Goal: Task Accomplishment & Management: Use online tool/utility

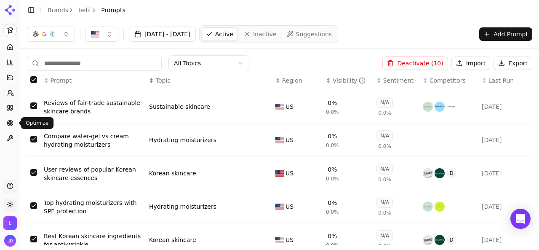
click at [7, 118] on link "Optimize" at bounding box center [9, 122] width 13 height 13
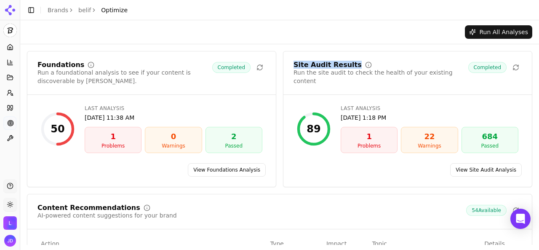
drag, startPoint x: 292, startPoint y: 67, endPoint x: 343, endPoint y: 67, distance: 51.4
click at [343, 67] on div "Site Audit Results" at bounding box center [328, 65] width 68 height 7
click at [466, 167] on link "View Site Audit Analysis" at bounding box center [486, 169] width 72 height 13
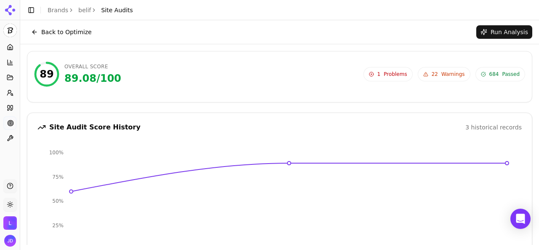
click at [436, 71] on span "22" at bounding box center [435, 74] width 6 height 7
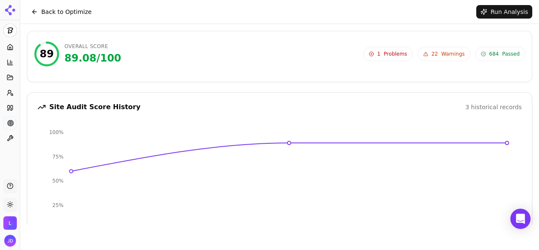
click at [57, 13] on button "Back to Optimize" at bounding box center [61, 11] width 69 height 13
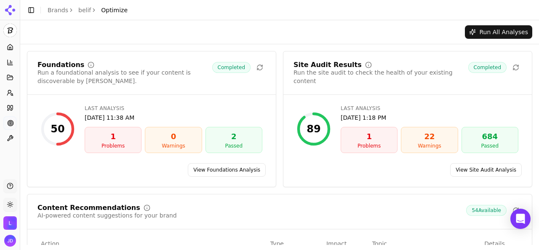
click at [222, 168] on link "View Foundations Analysis" at bounding box center [227, 169] width 78 height 13
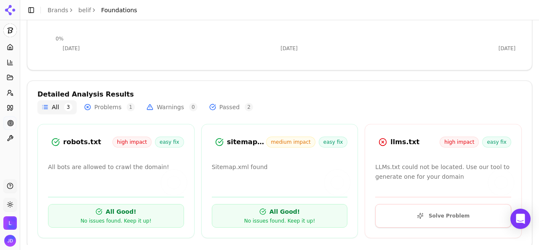
scroll to position [219, 0]
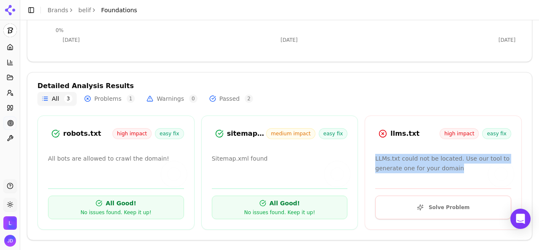
drag, startPoint x: 372, startPoint y: 157, endPoint x: 454, endPoint y: 171, distance: 83.8
click at [454, 171] on p "LLMs.txt could not be located. Use our tool to generate one for your domain" at bounding box center [443, 163] width 136 height 19
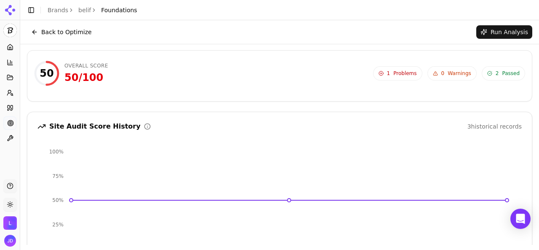
scroll to position [0, 0]
click at [58, 32] on button "Back to Optimize" at bounding box center [61, 31] width 69 height 13
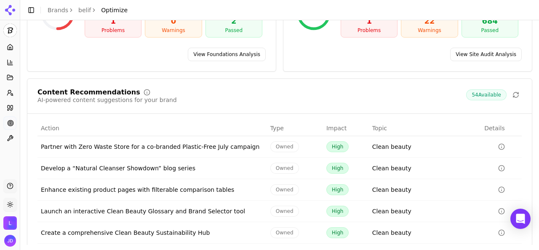
scroll to position [151, 0]
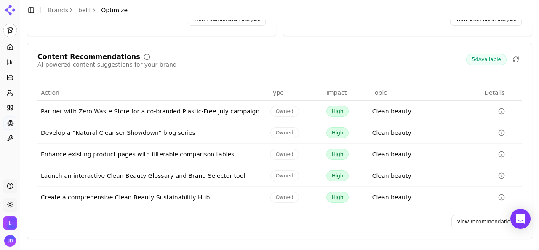
click at [467, 220] on link "View recommendations" at bounding box center [487, 221] width 70 height 13
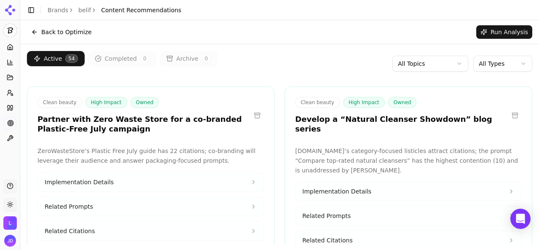
click at [480, 69] on html "belif Platform Home Competition Topics Prompts Citations Optimize Toolbox Suppo…" at bounding box center [269, 125] width 539 height 250
click at [434, 65] on html "belif Platform Home Competition Topics Prompts Citations Optimize Toolbox Suppo…" at bounding box center [269, 125] width 539 height 250
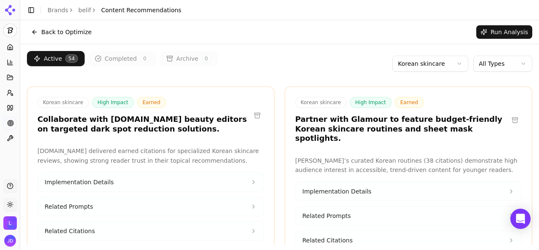
click at [412, 66] on html "belif Platform Home Competition Topics Prompts Citations Optimize Toolbox Suppo…" at bounding box center [269, 125] width 539 height 250
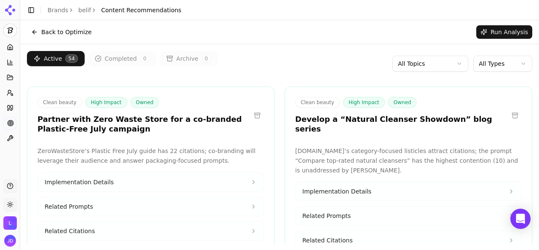
click at [421, 59] on html "belif Platform Home Competition Topics Prompts Citations Optimize Toolbox Suppo…" at bounding box center [269, 125] width 539 height 250
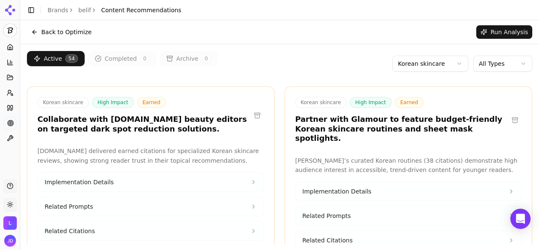
click at [428, 68] on html "belif Platform Home Competition Topics Prompts Citations Optimize Toolbox Suppo…" at bounding box center [269, 125] width 539 height 250
click at [333, 58] on html "belif Platform Home Competition Topics Prompts Citations Optimize Toolbox Suppo…" at bounding box center [269, 125] width 539 height 250
click at [490, 64] on html "belif Platform Home Competition Topics Prompts Citations Optimize Toolbox Suppo…" at bounding box center [269, 125] width 539 height 250
click at [314, 55] on html "belif Platform Home Competition Topics Prompts Citations Optimize Toolbox Suppo…" at bounding box center [269, 125] width 539 height 250
click at [478, 67] on html "belif Platform Home Competition Topics Prompts Citations Optimize Toolbox Suppo…" at bounding box center [269, 125] width 539 height 250
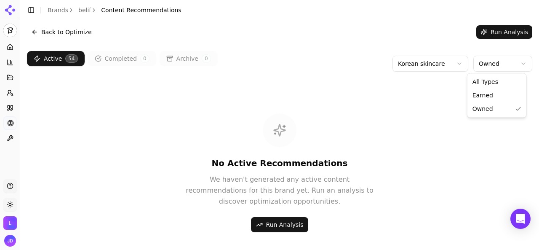
click at [481, 67] on html "belif Platform Home Competition Topics Prompts Citations Optimize Toolbox Suppo…" at bounding box center [269, 125] width 539 height 250
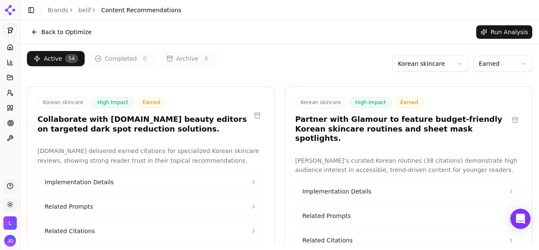
click at [493, 66] on html "belif Platform Home Competition Topics Prompts Citations Optimize Toolbox Suppo…" at bounding box center [269, 125] width 539 height 250
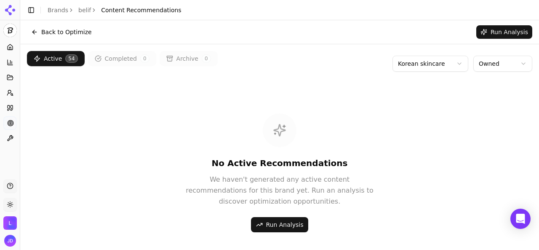
click at [495, 65] on html "belif Platform Home Competition Topics Prompts Citations Optimize Toolbox Suppo…" at bounding box center [269, 125] width 539 height 250
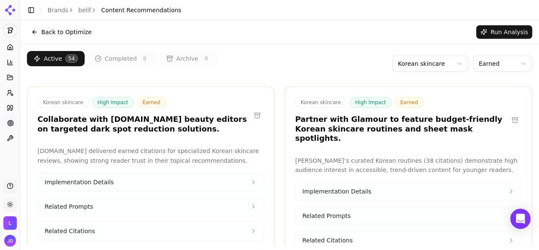
click at [423, 67] on html "belif Platform Home Competition Topics Prompts Citations Optimize Toolbox Suppo…" at bounding box center [269, 125] width 539 height 250
click at [82, 8] on link "belif" at bounding box center [84, 10] width 13 height 8
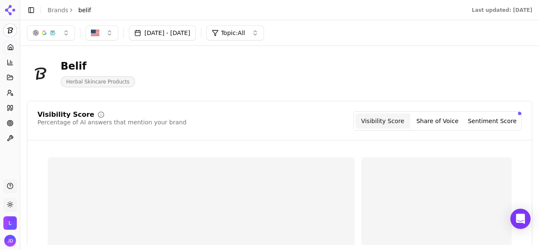
click at [57, 11] on html "belif Platform Home Competition Topics Prompts Citations Optimize Toolbox Suppo…" at bounding box center [269, 125] width 539 height 250
click at [57, 11] on link "Brands" at bounding box center [58, 10] width 21 height 7
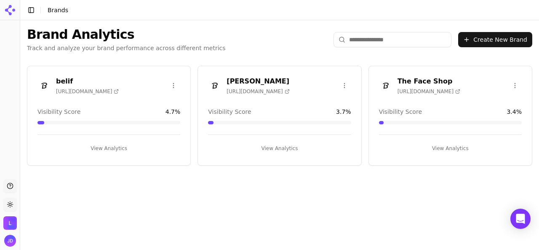
click at [283, 148] on button "View Analytics" at bounding box center [279, 148] width 143 height 13
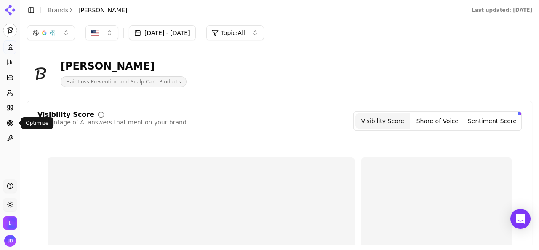
click at [11, 123] on icon at bounding box center [10, 123] width 7 height 7
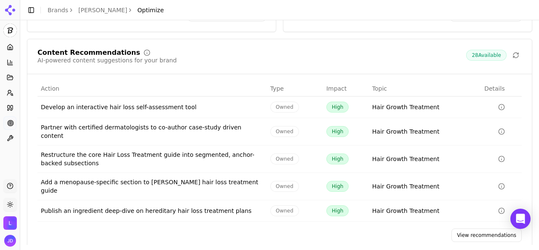
scroll to position [156, 0]
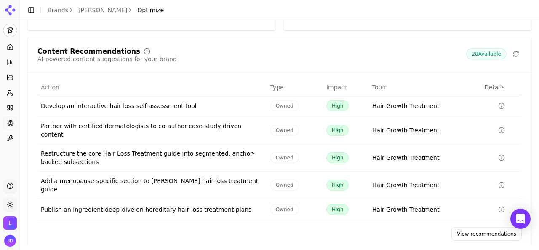
click at [483, 227] on link "View recommendations" at bounding box center [487, 233] width 70 height 13
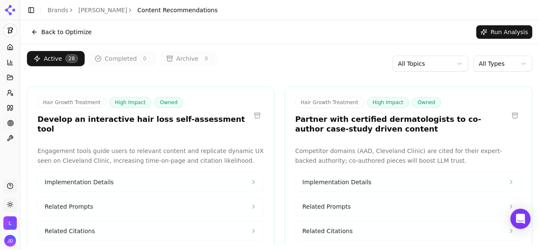
click at [425, 64] on html "[PERSON_NAME] Platform Home Competition Topics Prompts Citations Optimize Toolb…" at bounding box center [269, 125] width 539 height 250
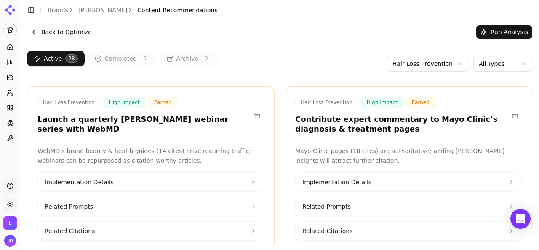
click at [450, 65] on html "[PERSON_NAME] Platform Home Competition Topics Prompts Citations Optimize Toolb…" at bounding box center [269, 125] width 539 height 250
click at [493, 62] on html "[PERSON_NAME] Platform Home Competition Topics Prompts Citations Optimize Toolb…" at bounding box center [269, 125] width 539 height 250
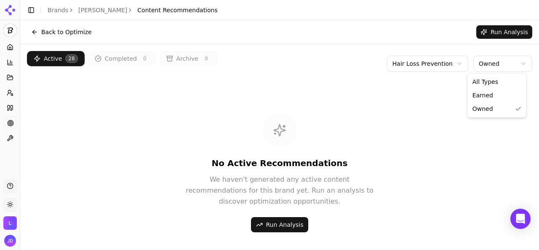
click at [494, 65] on html "[PERSON_NAME] Platform Home Competition Topics Prompts Citations Optimize Toolb…" at bounding box center [269, 125] width 539 height 250
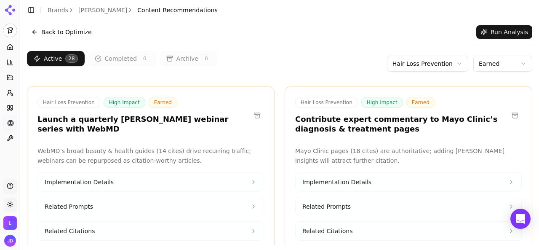
click at [440, 61] on html "[PERSON_NAME] Platform Home Competition Topics Prompts Citations Optimize Toolb…" at bounding box center [269, 125] width 539 height 250
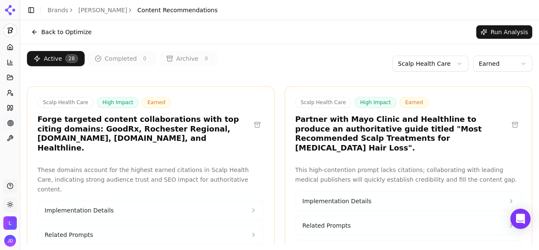
click at [479, 66] on html "[PERSON_NAME] Platform Home Competition Topics Prompts Citations Optimize Toolb…" at bounding box center [269, 125] width 539 height 250
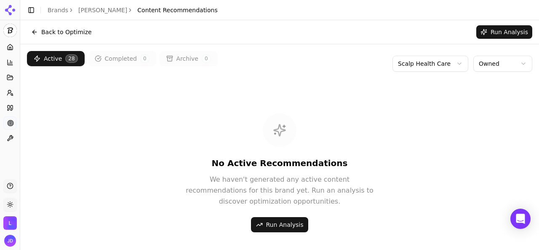
click at [485, 66] on html "[PERSON_NAME] Platform Home Competition Topics Prompts Citations Optimize Toolb…" at bounding box center [269, 125] width 539 height 250
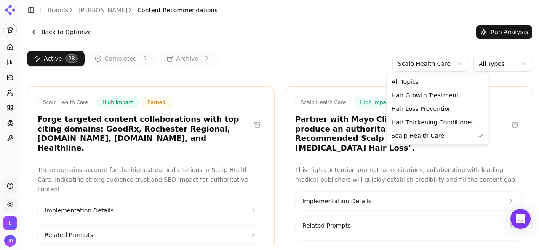
click at [436, 66] on html "[PERSON_NAME] Platform Home Competition Topics Prompts Citations Optimize Toolb…" at bounding box center [269, 125] width 539 height 250
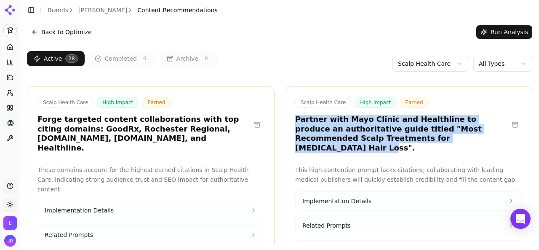
drag, startPoint x: 293, startPoint y: 119, endPoint x: 438, endPoint y: 138, distance: 146.2
click at [438, 138] on h3 "Partner with Mayo Clinic and Healthline to produce an authoritative guide title…" at bounding box center [401, 134] width 213 height 38
click at [62, 12] on link "Brands" at bounding box center [58, 10] width 21 height 7
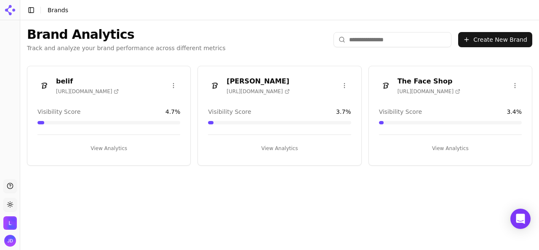
click at [443, 146] on button "View Analytics" at bounding box center [450, 148] width 143 height 13
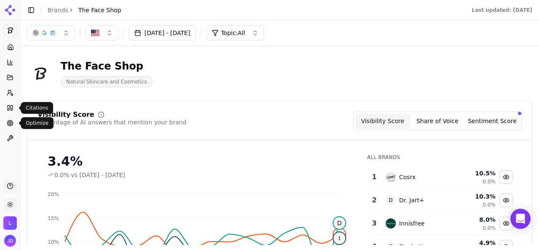
click at [7, 120] on icon at bounding box center [10, 123] width 7 height 7
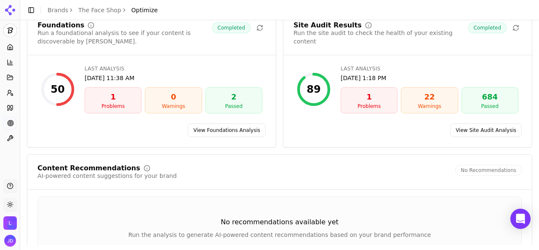
scroll to position [110, 0]
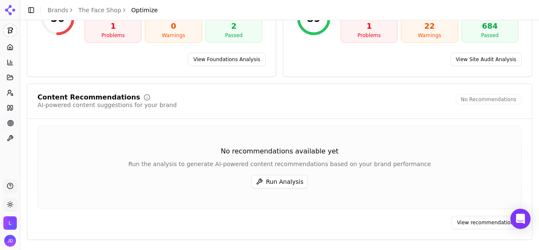
click at [281, 184] on button "Run Analysis" at bounding box center [280, 181] width 57 height 13
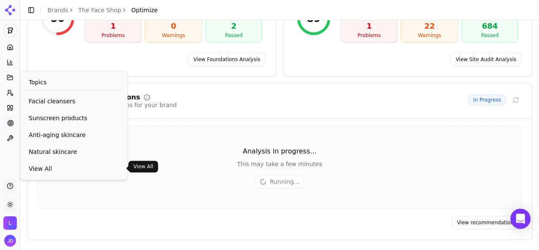
click at [50, 165] on span "View All" at bounding box center [74, 168] width 90 height 8
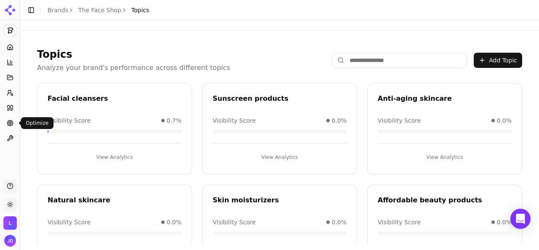
click at [9, 121] on icon at bounding box center [10, 123] width 7 height 7
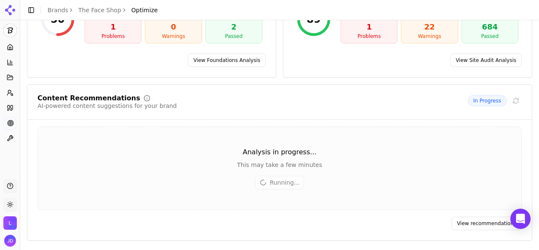
scroll to position [110, 0]
